Goal: Navigation & Orientation: Find specific page/section

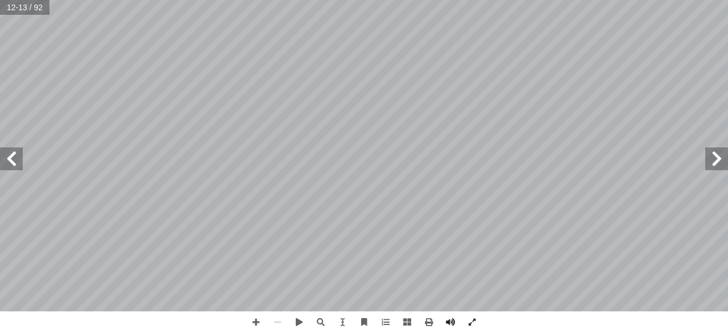
click at [719, 159] on span at bounding box center [716, 158] width 23 height 23
click at [3, 158] on span at bounding box center [11, 158] width 23 height 23
click at [728, 0] on html "الصفحة الرئيسية الصف الأول الصف الثاني الصف الثالث الصف الرابع الصف الخامس الصف…" at bounding box center [364, 52] width 728 height 104
click at [728, 104] on html "الصفحة الرئيسية الصف الأول الصف الثاني الصف الثالث الصف الرابع الصف الخامس الصف…" at bounding box center [364, 52] width 728 height 104
click at [249, 324] on span at bounding box center [256, 322] width 22 height 22
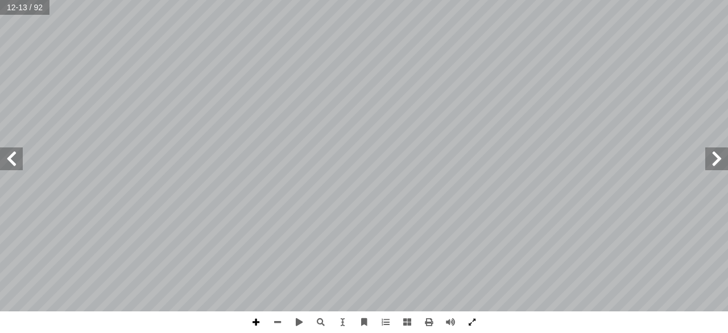
click at [246, 323] on span at bounding box center [256, 322] width 22 height 22
click at [282, 317] on span at bounding box center [278, 322] width 22 height 22
click at [415, 0] on html "الصفحة الرئيسية الصف الأول الصف الثاني الصف الثالث الصف الرابع الصف الخامس الصف…" at bounding box center [364, 52] width 728 height 104
click at [17, 160] on span at bounding box center [11, 158] width 23 height 23
click at [19, 164] on span at bounding box center [11, 158] width 23 height 23
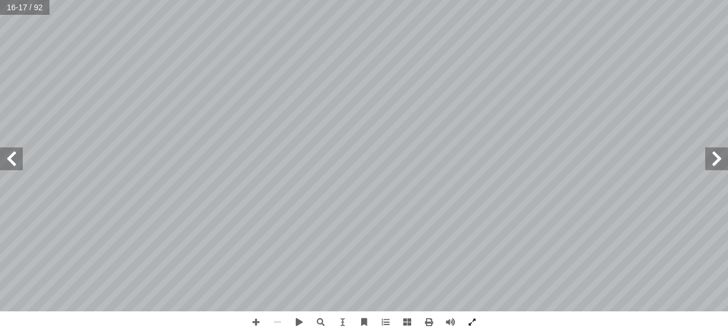
click at [722, 155] on span at bounding box center [716, 158] width 23 height 23
click at [724, 164] on span at bounding box center [716, 158] width 23 height 23
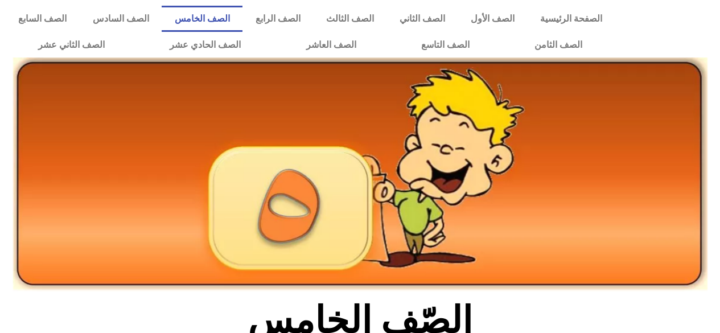
scroll to position [232, 0]
